Goal: Find specific page/section: Find specific page/section

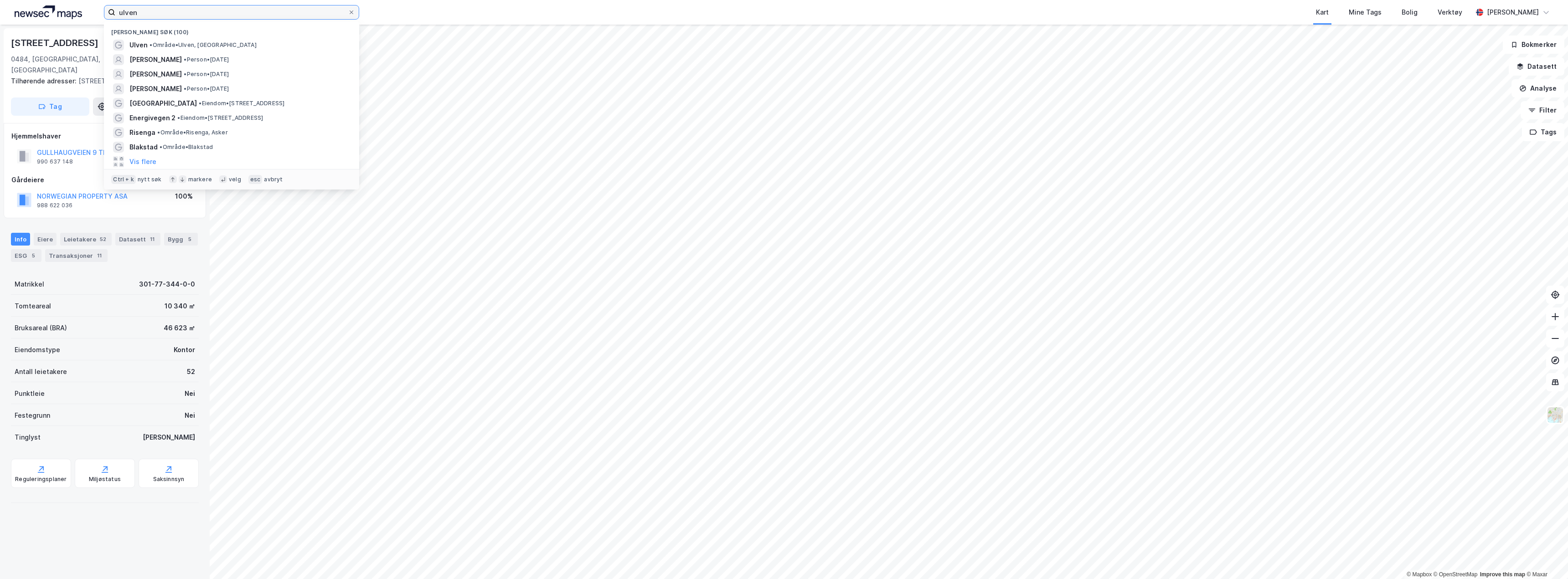
drag, startPoint x: 188, startPoint y: 13, endPoint x: 41, endPoint y: -5, distance: 148.1
click at [41, 0] on html "[PERSON_NAME] søk (100) [PERSON_NAME], Oslo [PERSON_NAME] • Person • [DATE] [PE…" at bounding box center [784, 290] width 1568 height 579
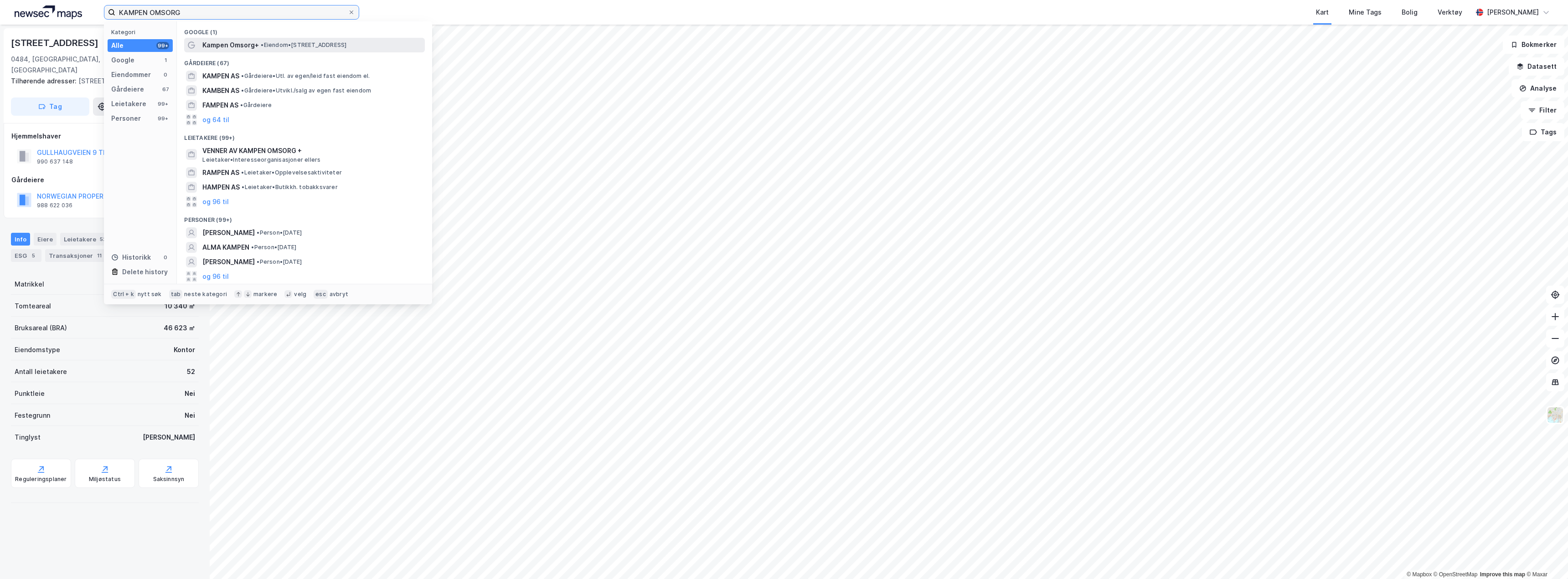
type input "KAMPEN OMSORG"
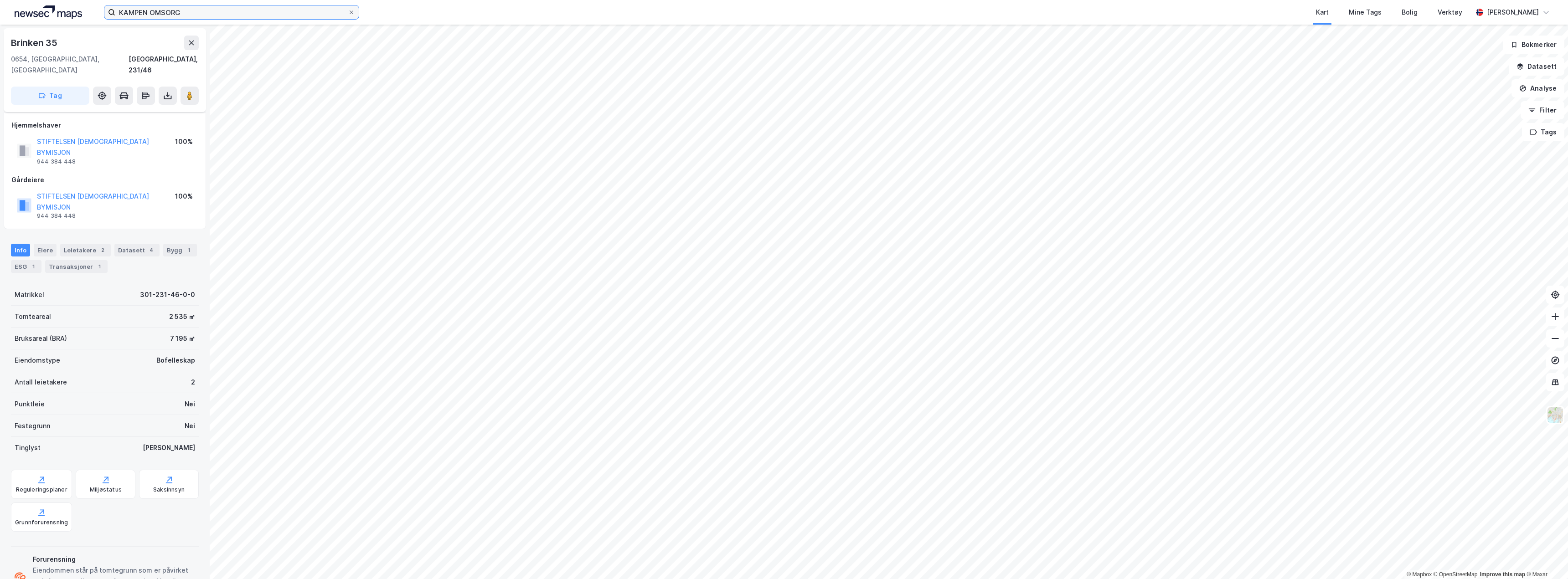
scroll to position [8, 0]
